Goal: Task Accomplishment & Management: Use online tool/utility

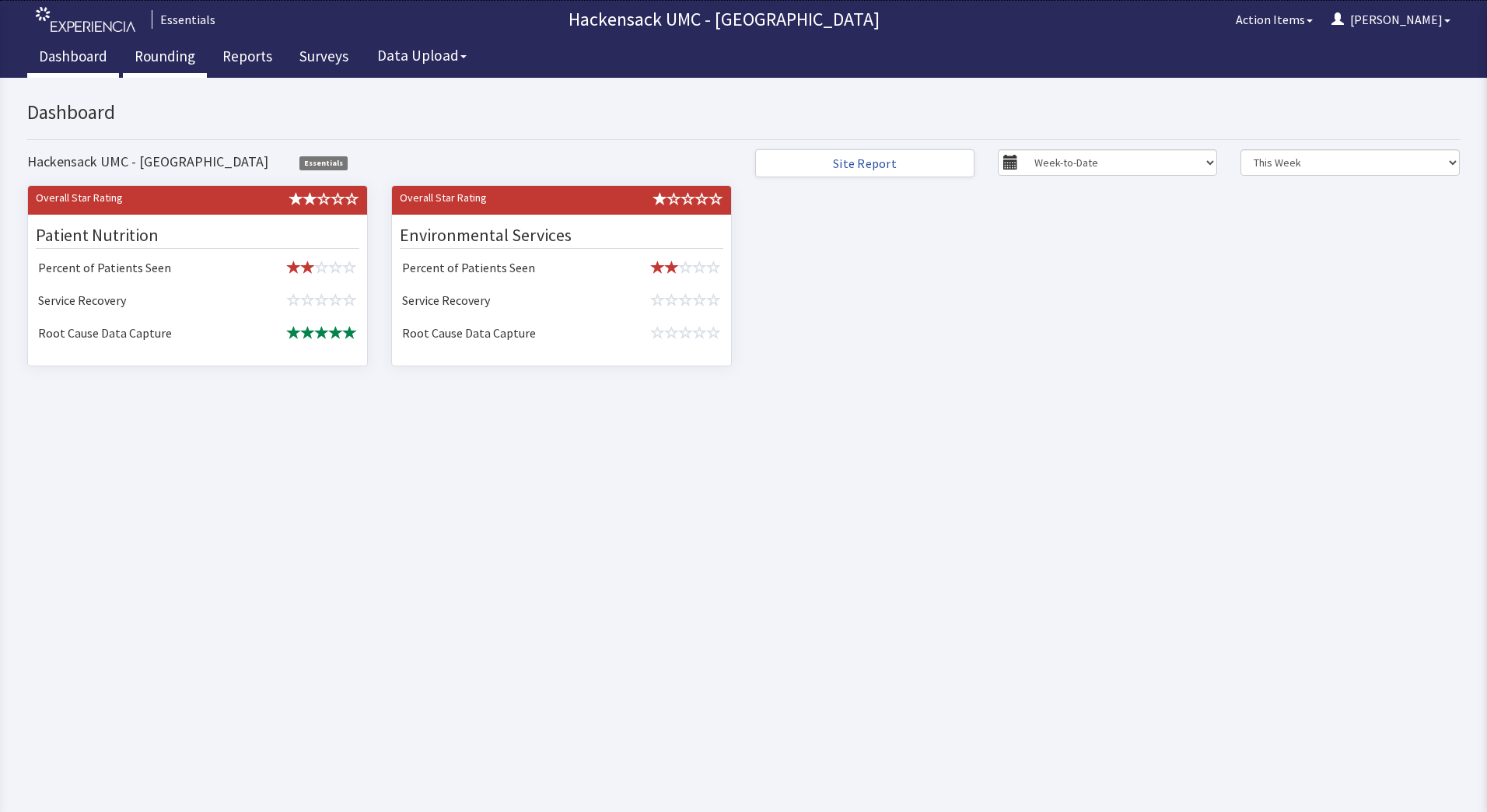
click at [161, 57] on link "Rounding" at bounding box center [164, 58] width 84 height 39
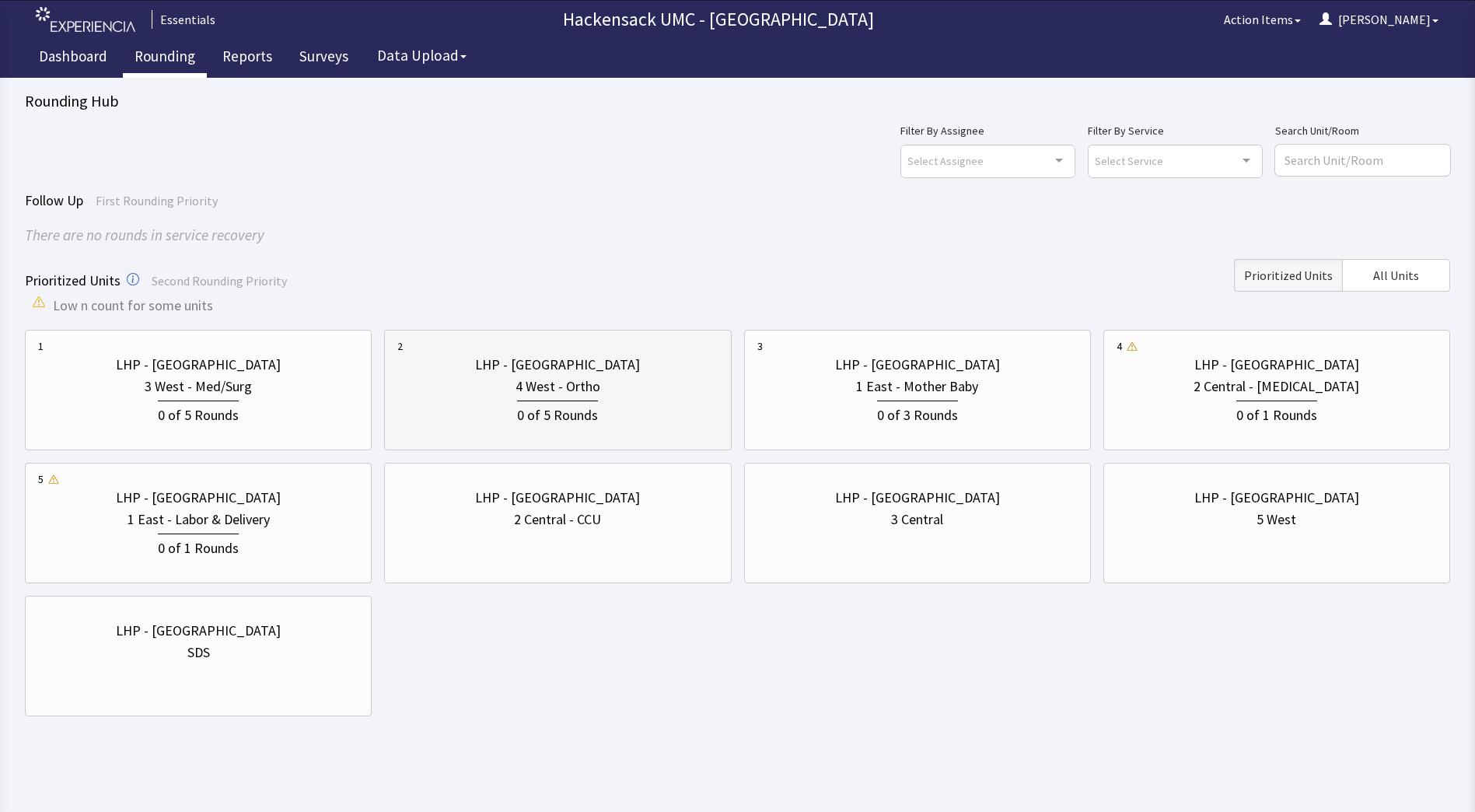
click at [572, 407] on div "0 of 5 Rounds" at bounding box center [558, 413] width 81 height 26
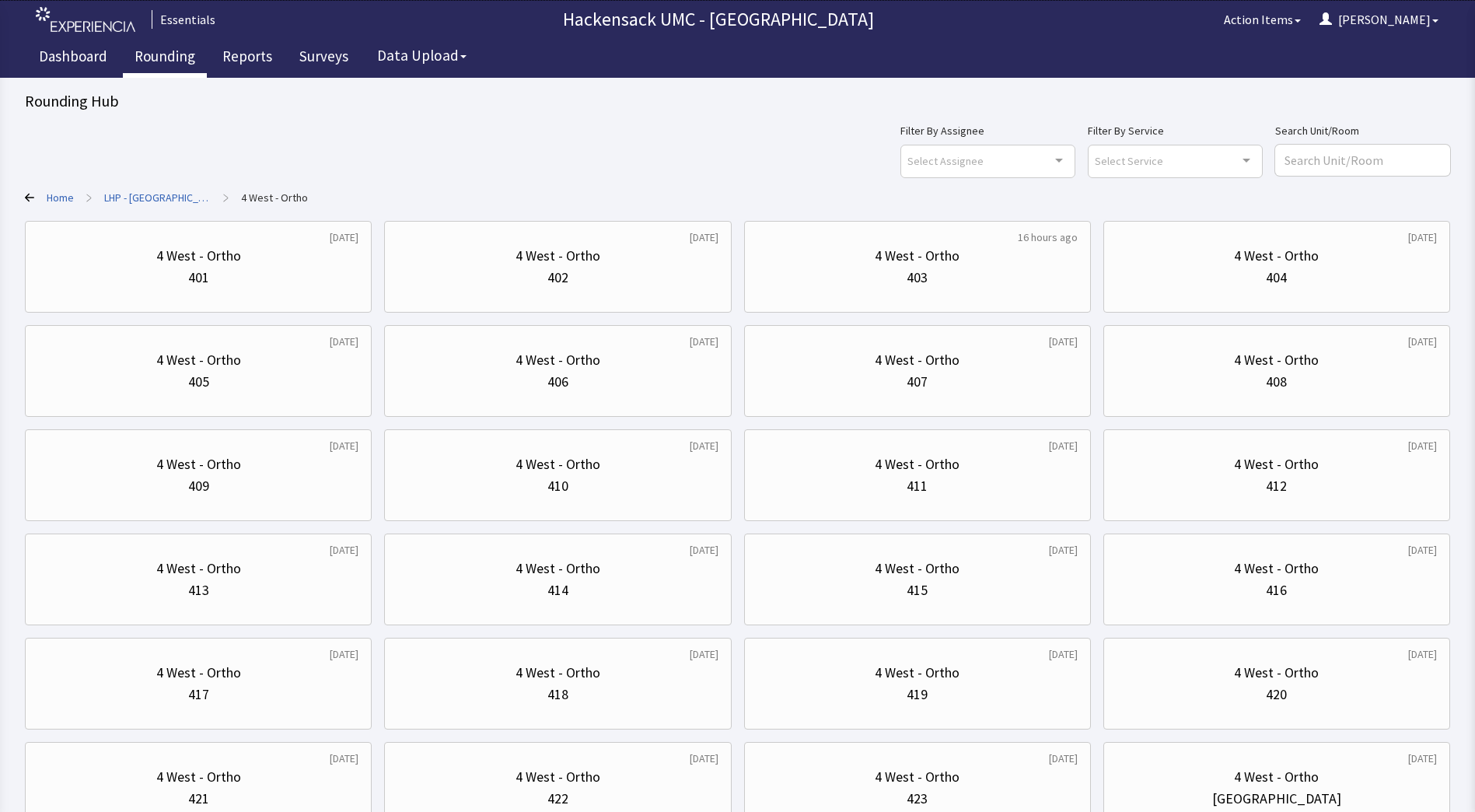
click at [140, 198] on link "LHP - [GEOGRAPHIC_DATA]" at bounding box center [158, 197] width 107 height 16
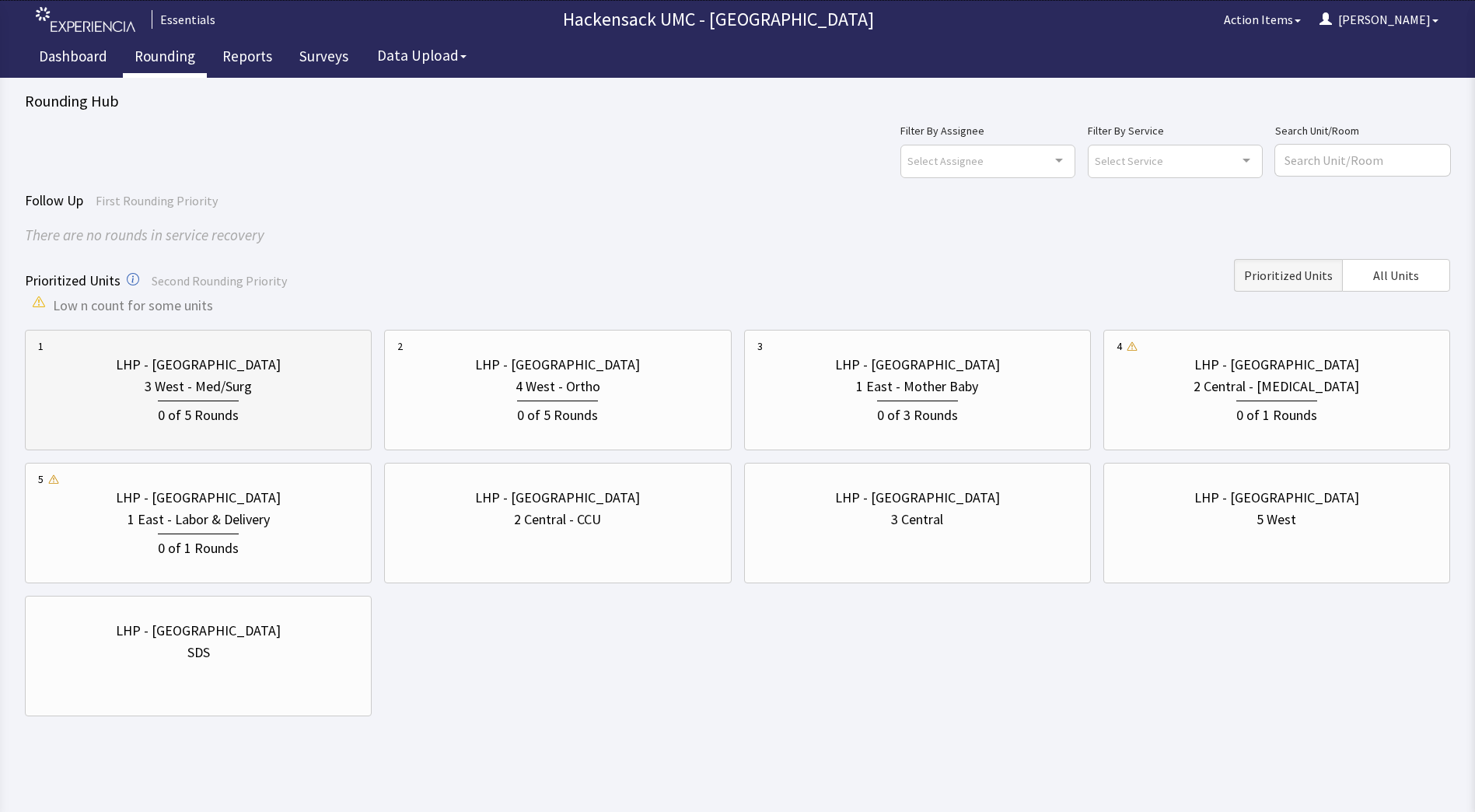
click at [218, 410] on div "0 of 5 Rounds" at bounding box center [198, 413] width 81 height 26
